Goal: Communication & Community: Answer question/provide support

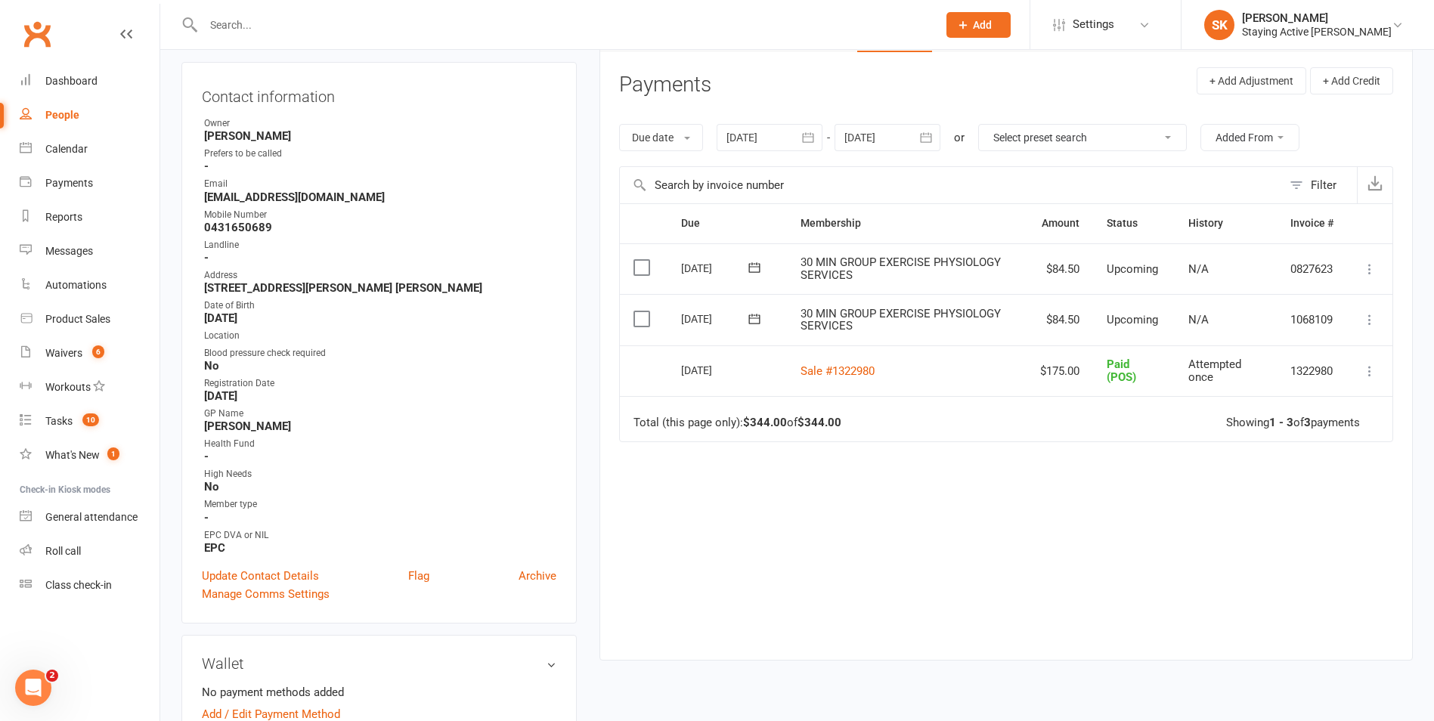
click at [365, 32] on input "text" at bounding box center [563, 24] width 728 height 21
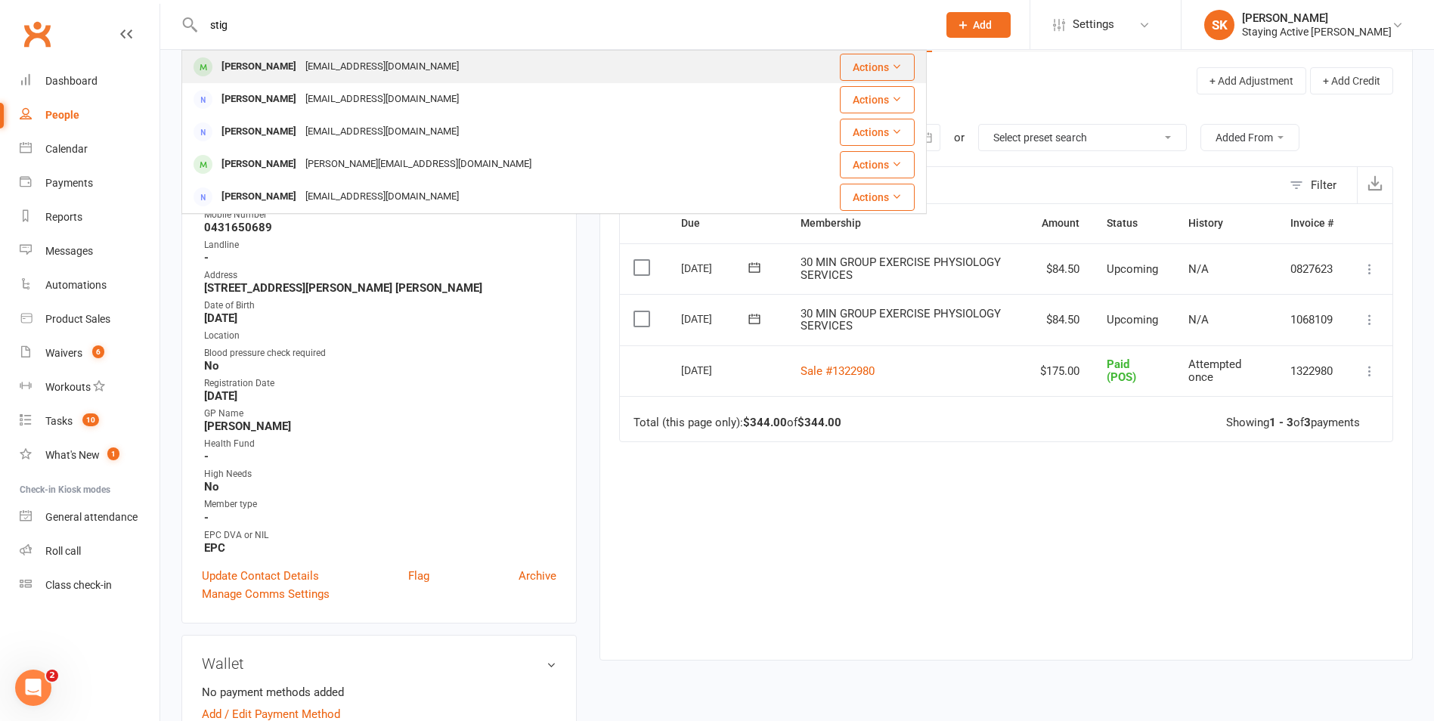
type input "stig"
click at [331, 70] on div "[EMAIL_ADDRESS][DOMAIN_NAME]" at bounding box center [382, 67] width 162 height 22
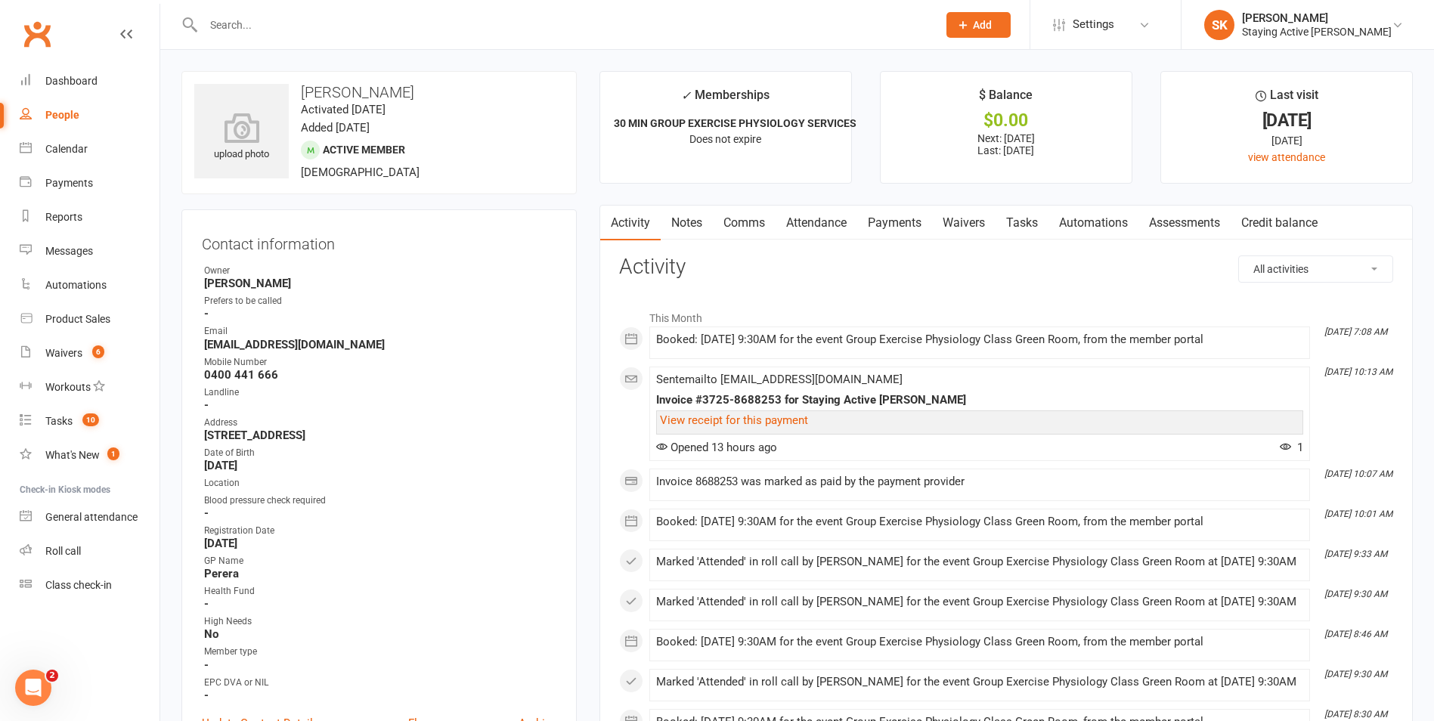
click at [675, 222] on link "Notes" at bounding box center [687, 223] width 52 height 35
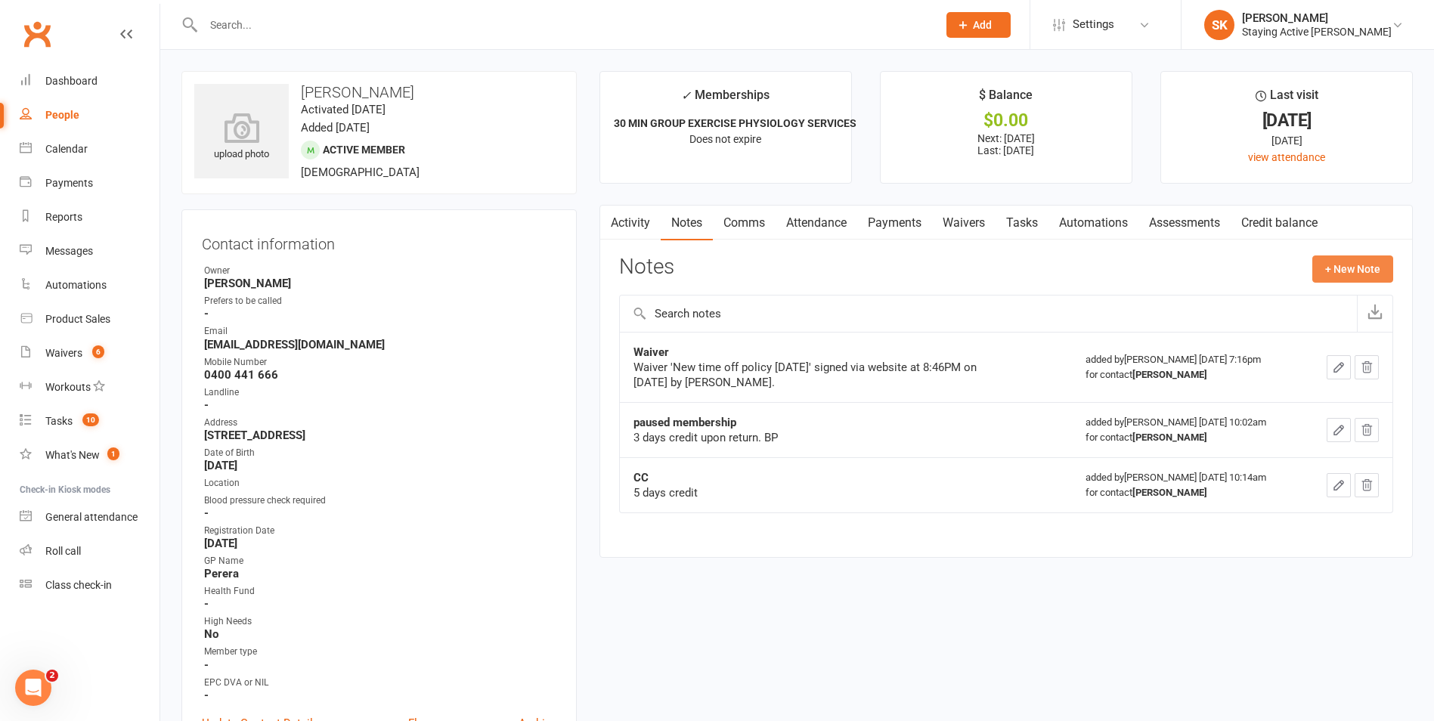
click at [1335, 259] on button "+ New Note" at bounding box center [1352, 268] width 81 height 27
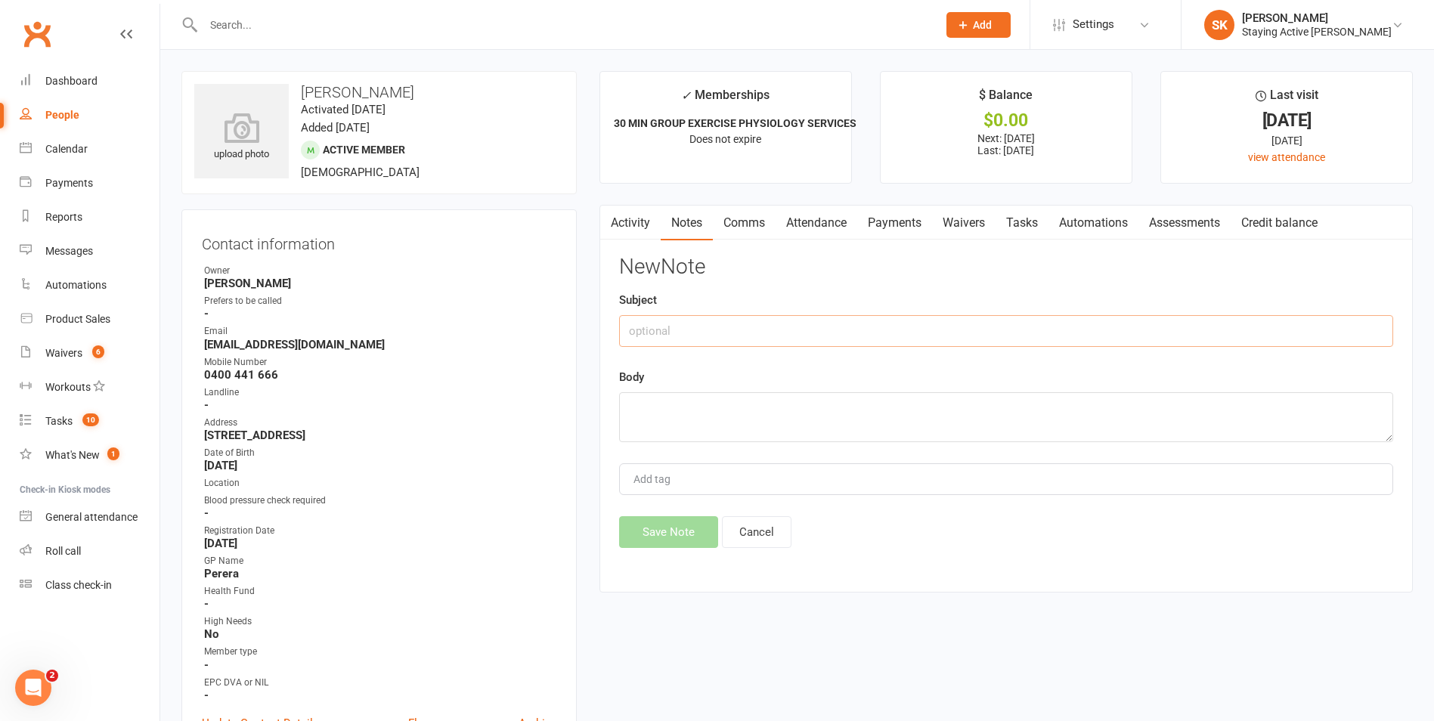
click at [1129, 321] on input "text" at bounding box center [1006, 331] width 774 height 32
type input "G"
type input "Fall"
type textarea "W"
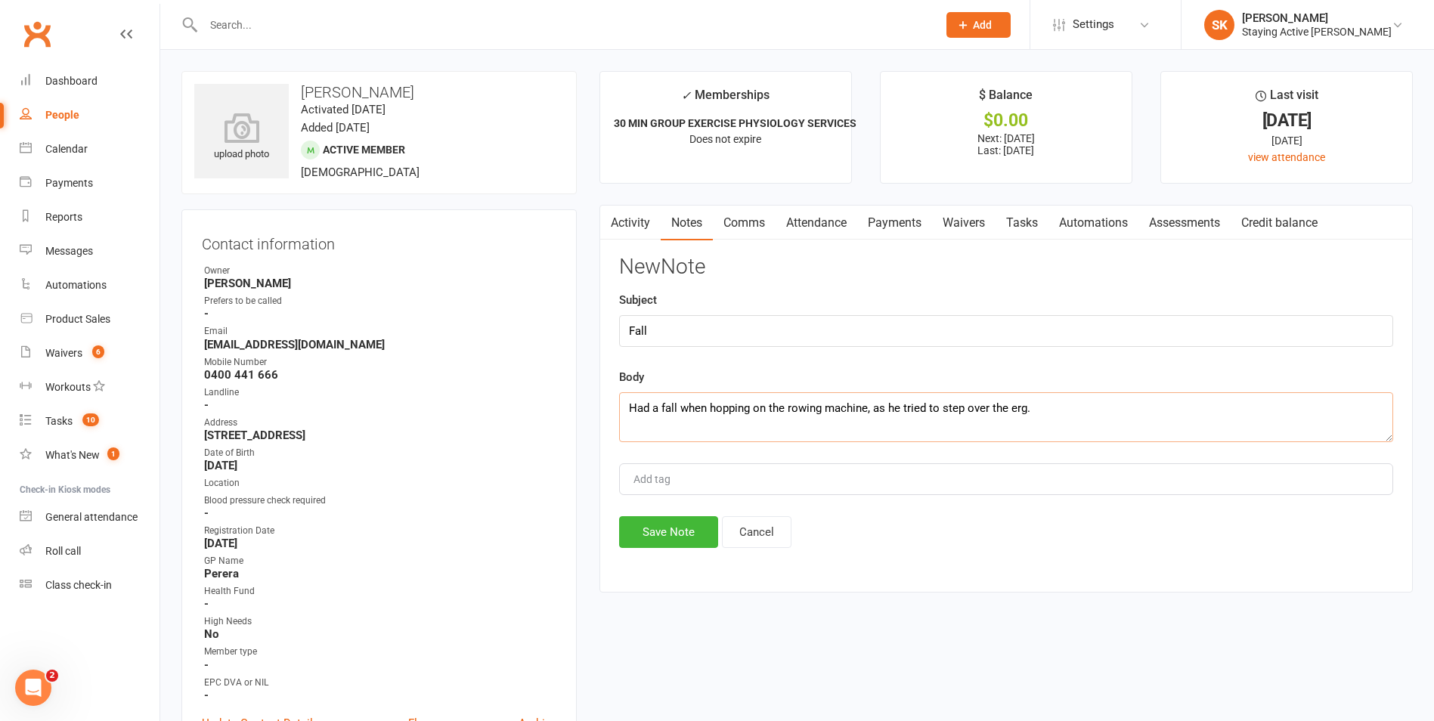
click at [887, 404] on textarea "Had a fall when hopping on the rowing machine, as he tried to step over the erg." at bounding box center [1006, 417] width 774 height 50
click at [1066, 410] on textarea "Had a fall when hopping on the rowing machine, as when he tried to step over th…" at bounding box center [1006, 417] width 774 height 50
drag, startPoint x: 700, startPoint y: 423, endPoint x: 596, endPoint y: 410, distance: 104.3
click at [596, 410] on main "✓ Memberships 30 MIN GROUP EXERCISE PHYSIOLOGY SERVICES Does not expire $ Balan…" at bounding box center [1006, 339] width 836 height 537
click at [701, 428] on textarea "Had a fall when hopping on the rowing machine, as when he tried to step over th…" at bounding box center [1006, 417] width 774 height 50
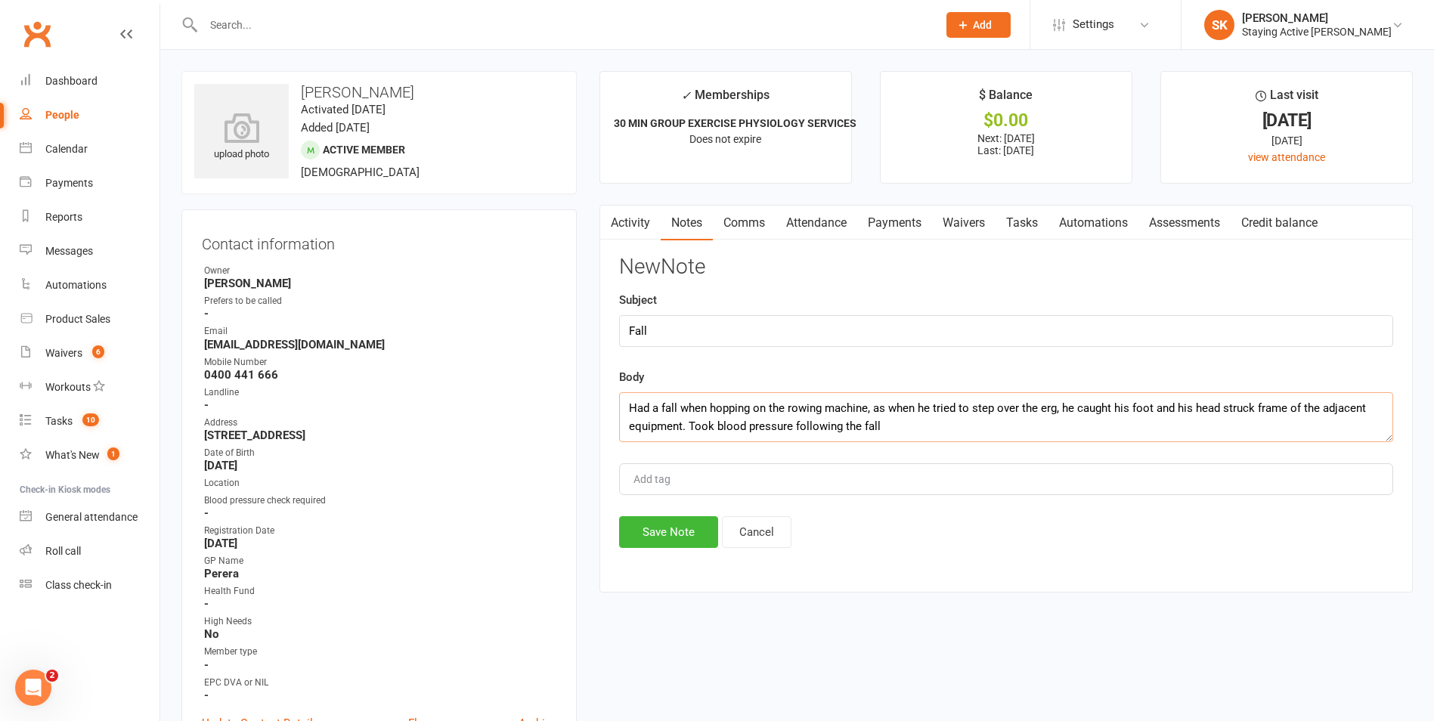
click at [793, 423] on textarea "Had a fall when hopping on the rowing machine, as when he tried to step over th…" at bounding box center [1006, 417] width 774 height 50
click at [905, 422] on textarea "Had a fall when hopping on the rowing machine, as when he tried to step over th…" at bounding box center [1006, 417] width 774 height 50
click at [905, 425] on textarea "Had a fall when hopping on the rowing machine, as when he tried to step over th…" at bounding box center [1006, 417] width 774 height 50
click at [911, 429] on textarea "Had a fall when hopping on the rowing machine, as when he tried to step over th…" at bounding box center [1006, 417] width 774 height 50
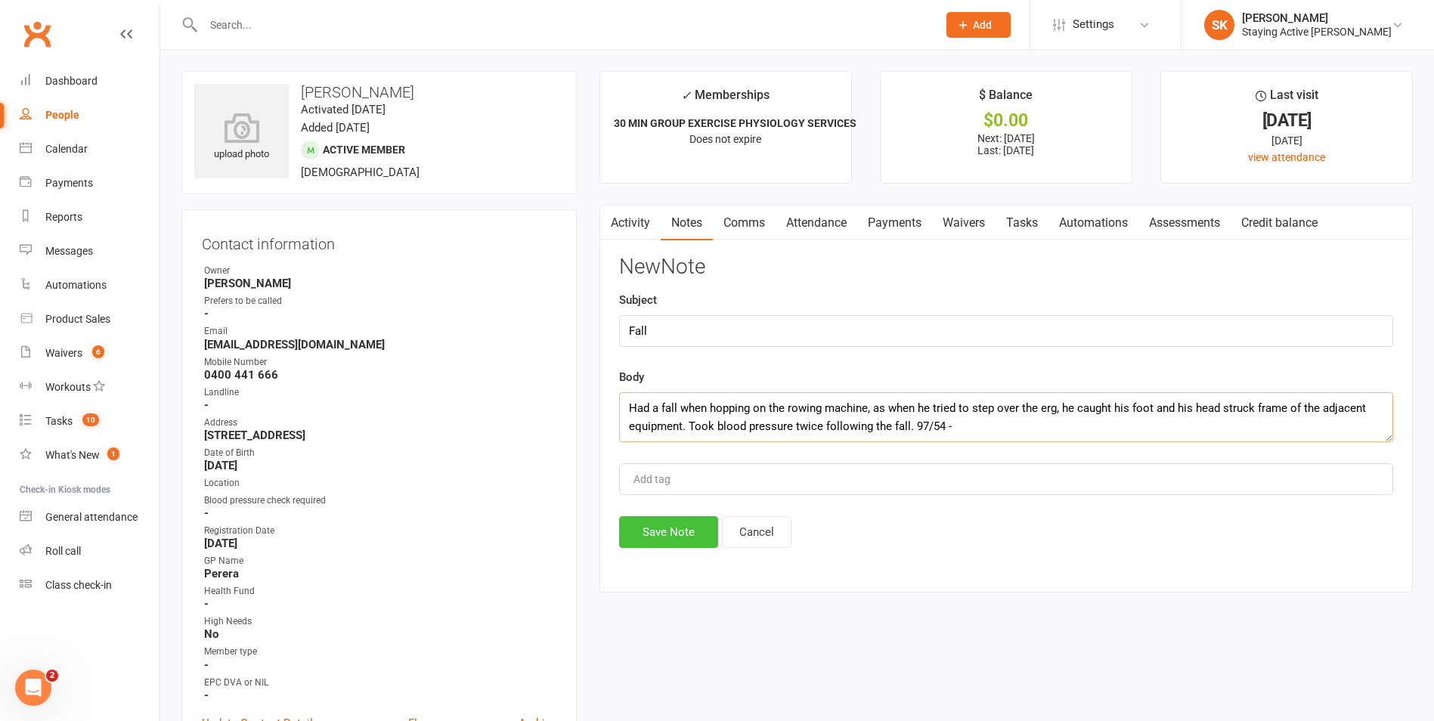
type textarea "Had a fall when hopping on the rowing machine, as when he tried to step over th…"
click at [673, 537] on button "Save Note" at bounding box center [668, 532] width 99 height 32
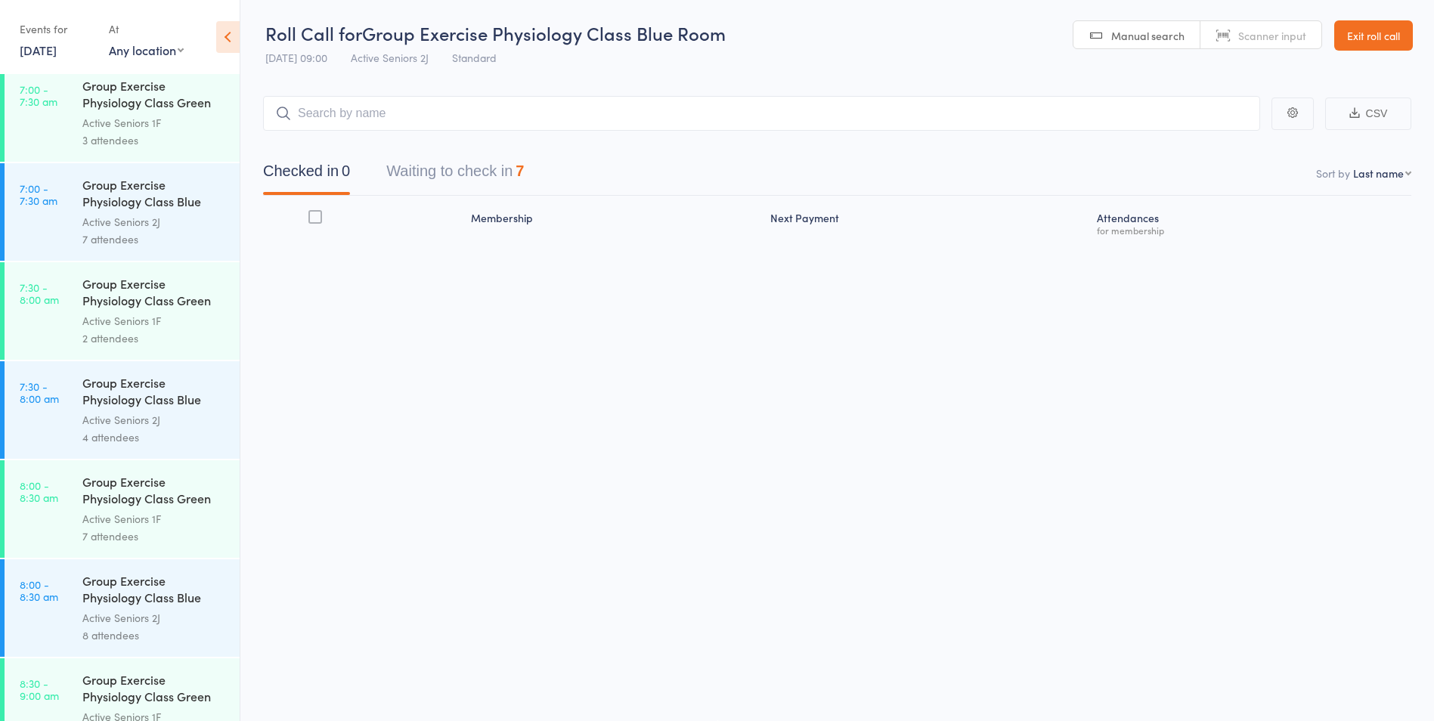
scroll to position [151, 0]
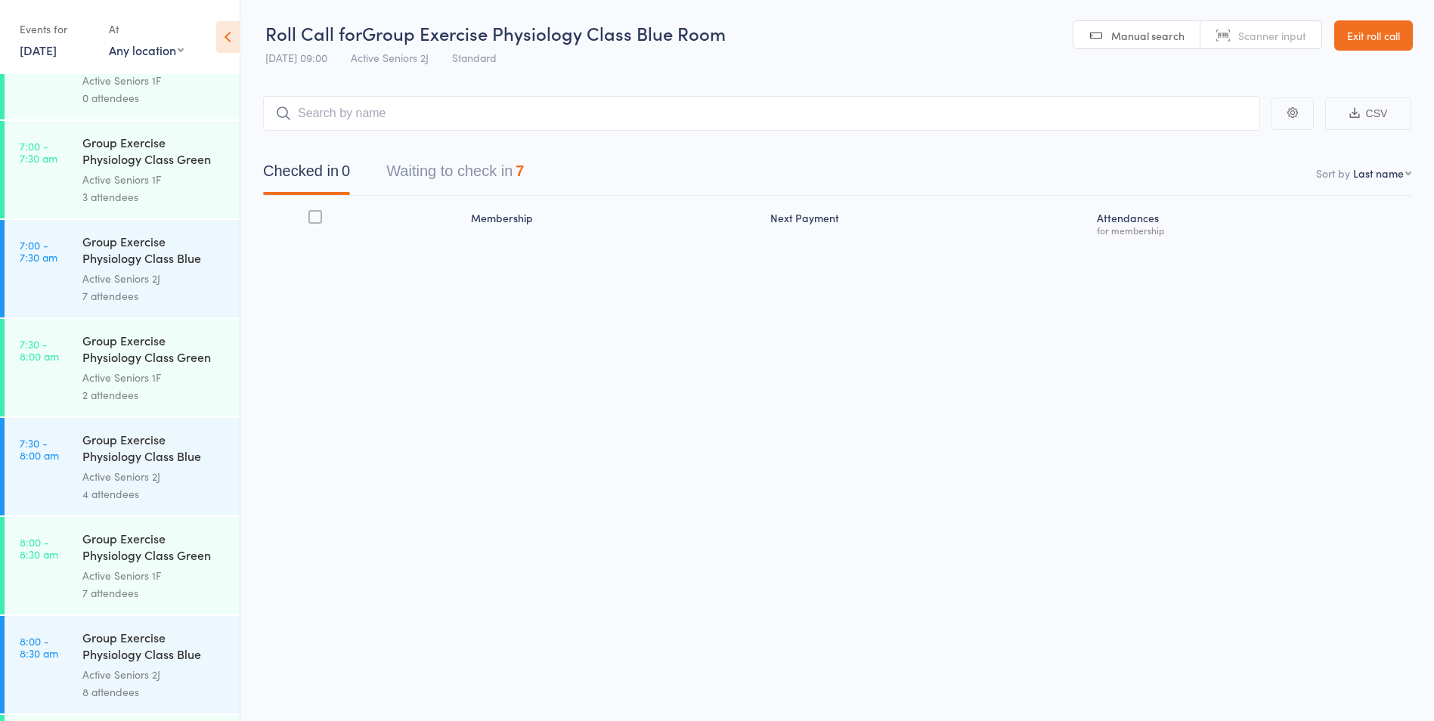
click at [39, 40] on div "Events for" at bounding box center [57, 29] width 74 height 25
click at [43, 49] on link "19 Sep, 2025" at bounding box center [38, 50] width 37 height 17
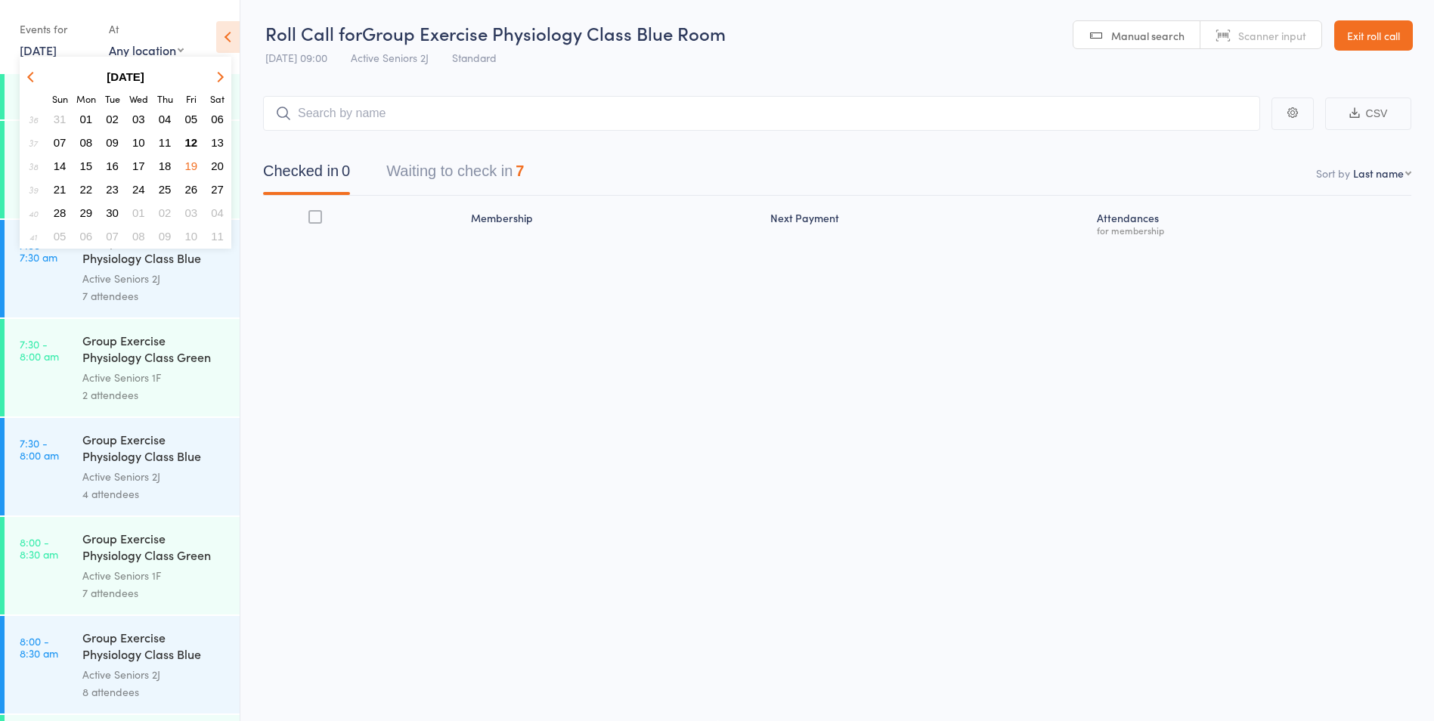
click at [198, 144] on button "12" at bounding box center [191, 142] width 23 height 20
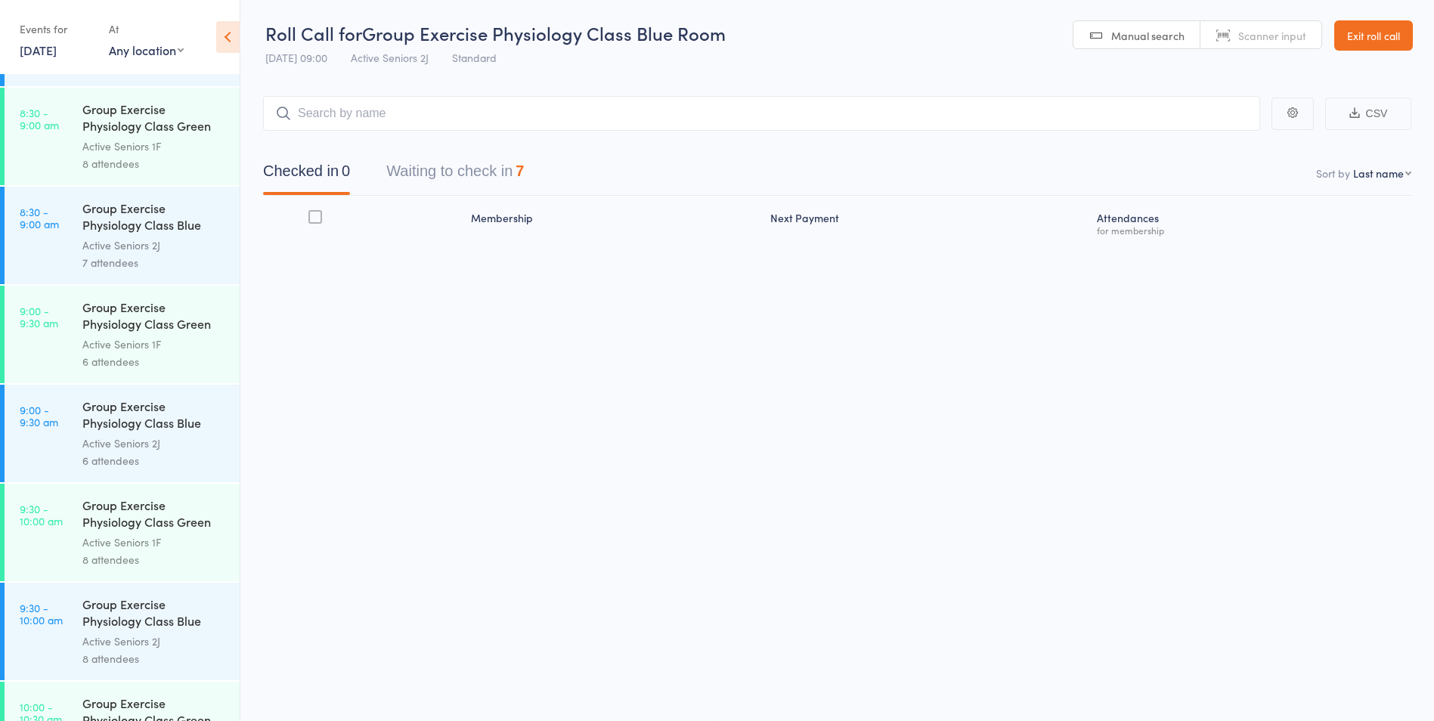
scroll to position [907, 0]
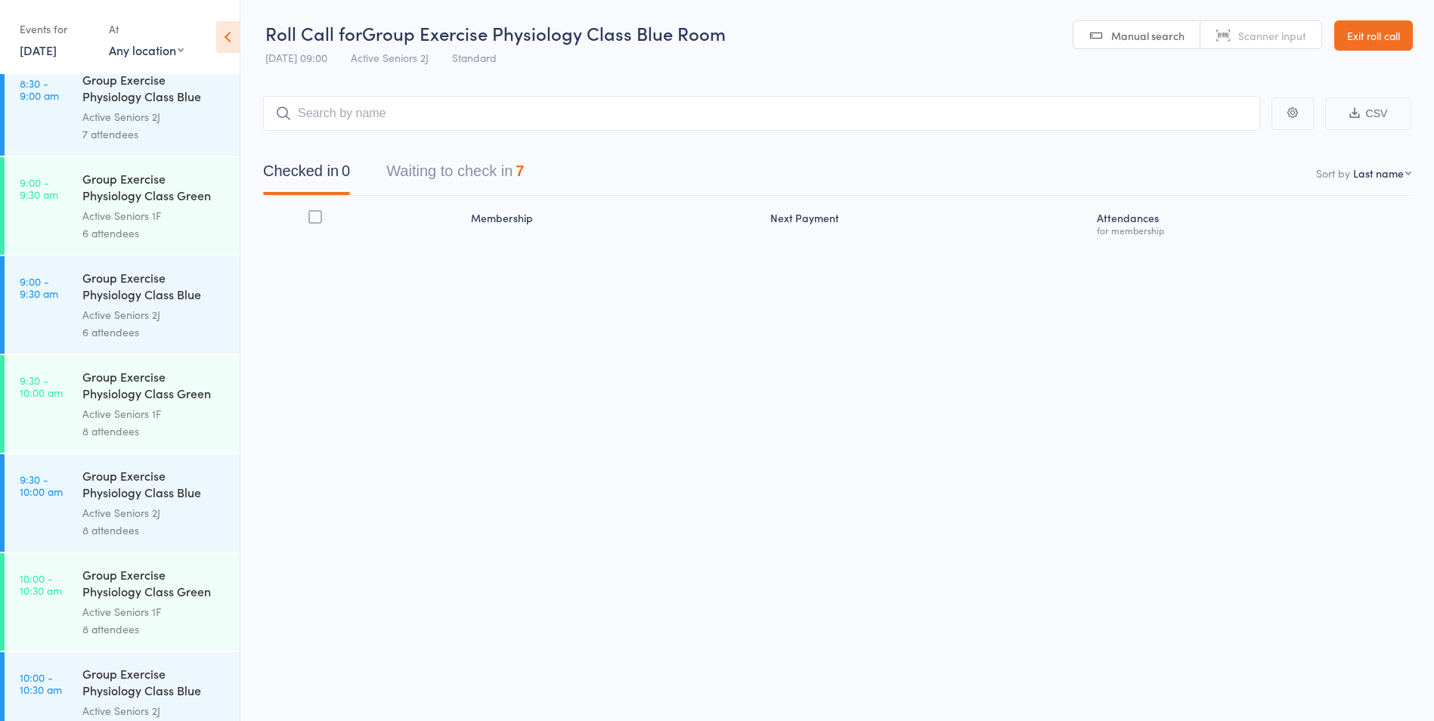
click at [78, 432] on link "9:30 - 10:00 am Group Exercise Physiology Class Green Room Active Seniors 1F 8 …" at bounding box center [122, 403] width 235 height 97
